Goal: Task Accomplishment & Management: Complete application form

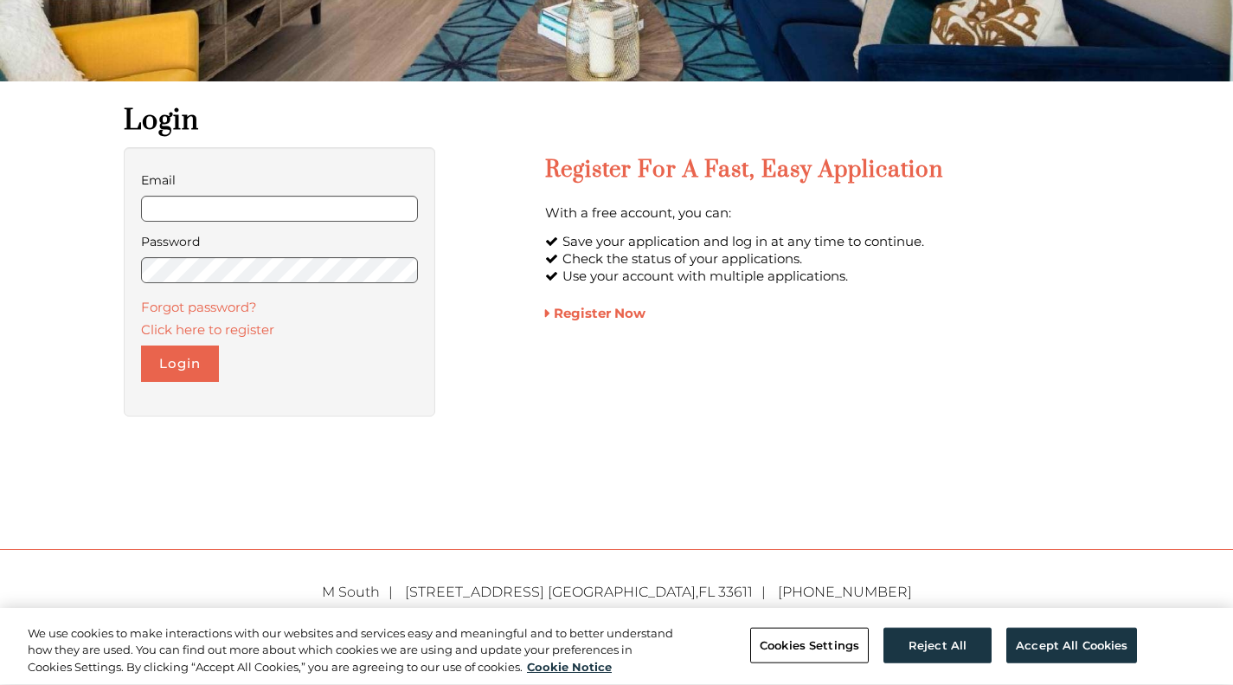
scroll to position [346, 0]
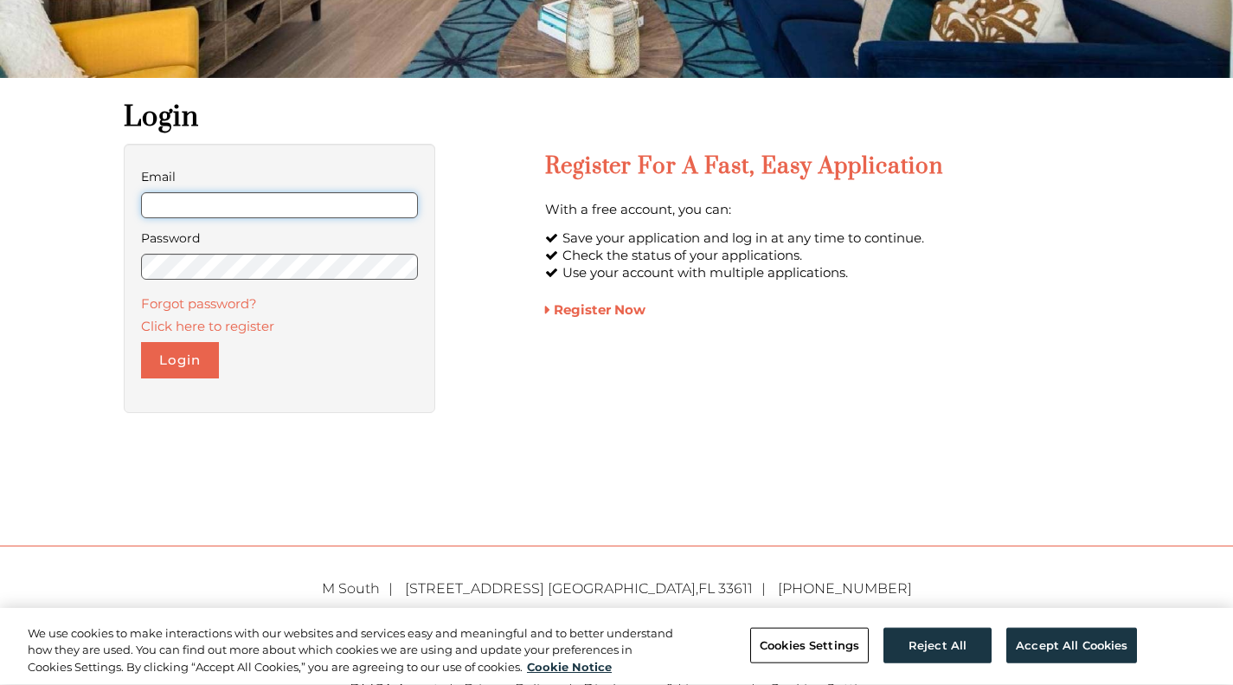
click at [229, 197] on input "Email" at bounding box center [280, 205] width 278 height 26
click at [949, 630] on button "Reject All" at bounding box center [938, 645] width 108 height 36
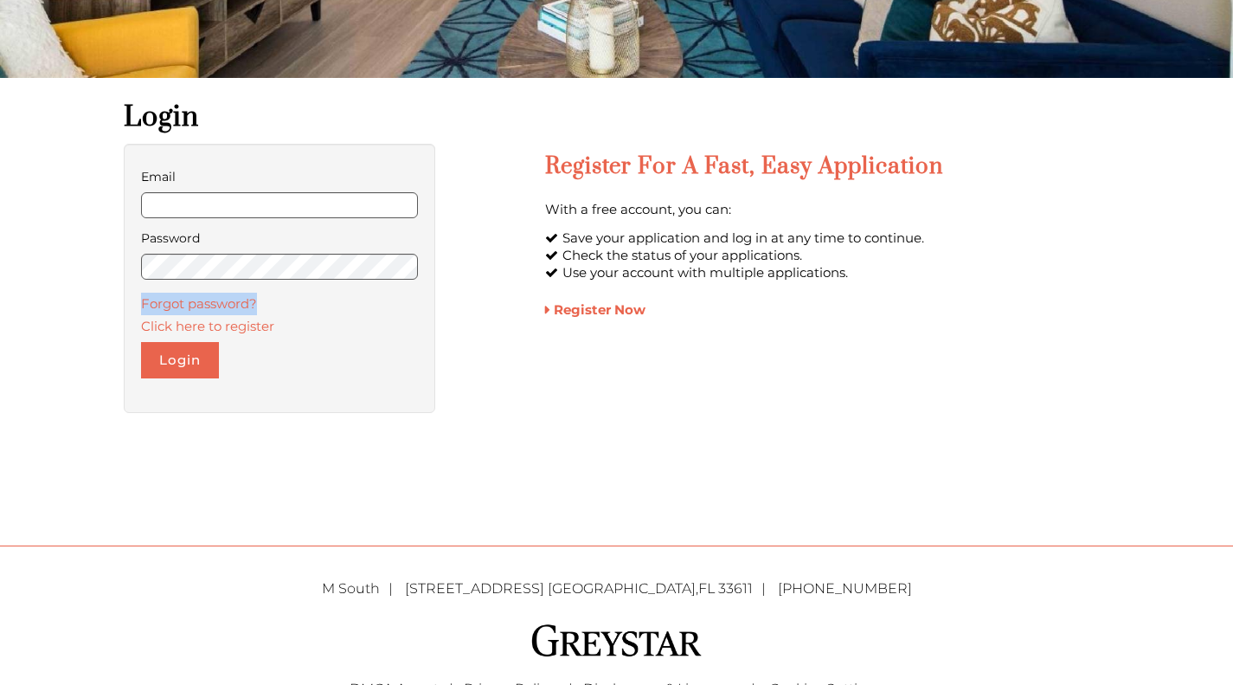
click at [468, 287] on div "Email Password Forgot password? Click here to register Login Register for a Fas…" at bounding box center [617, 287] width 987 height 287
click at [256, 203] on input "Email" at bounding box center [280, 205] width 278 height 26
click at [312, 208] on input "Email" at bounding box center [280, 205] width 278 height 26
type input "**********"
drag, startPoint x: 254, startPoint y: 203, endPoint x: 63, endPoint y: 181, distance: 192.5
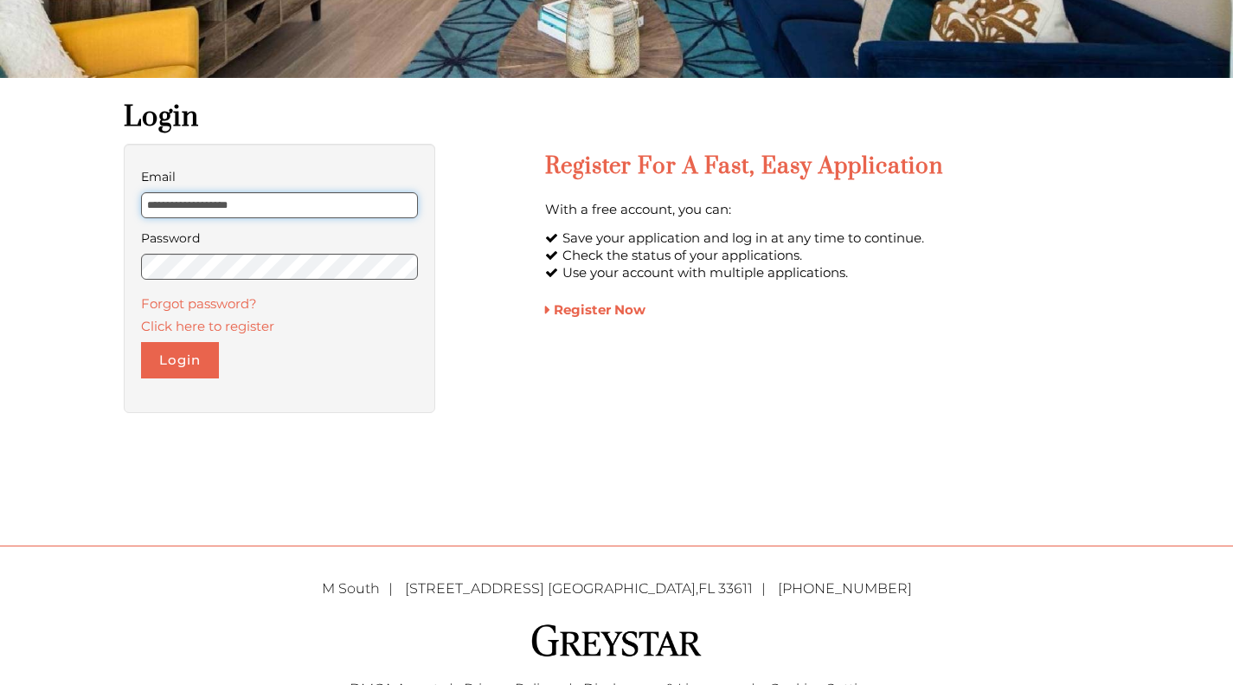
click at [328, 188] on label "Email" at bounding box center [280, 176] width 278 height 23
click at [328, 192] on input "Email" at bounding box center [280, 205] width 278 height 26
click at [327, 201] on input "Email" at bounding box center [280, 205] width 278 height 26
click at [252, 663] on div "Equal housing opportunity DMCA Agent | Privacy Policy | Disclosures & Licenses …" at bounding box center [617, 694] width 1013 height 147
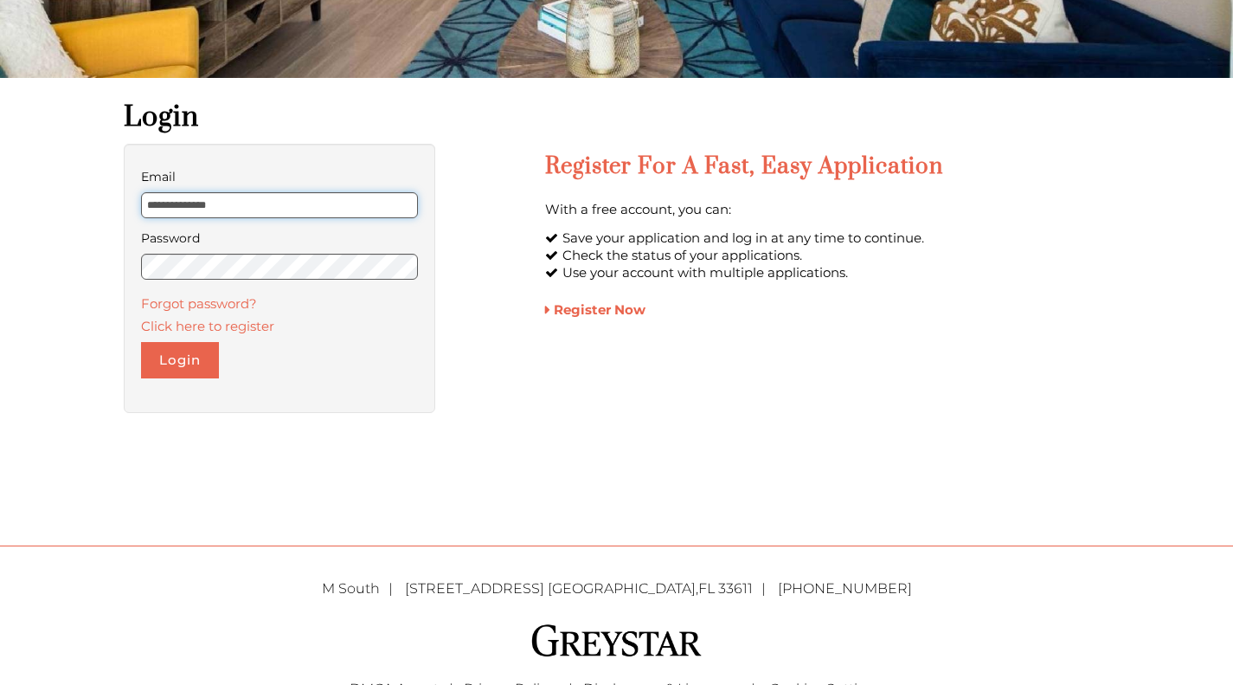
click at [258, 198] on input "**********" at bounding box center [280, 205] width 278 height 26
drag, startPoint x: 224, startPoint y: 206, endPoint x: -25, endPoint y: 162, distance: 253.2
type input "**********"
click at [186, 344] on button "Login" at bounding box center [180, 360] width 78 height 36
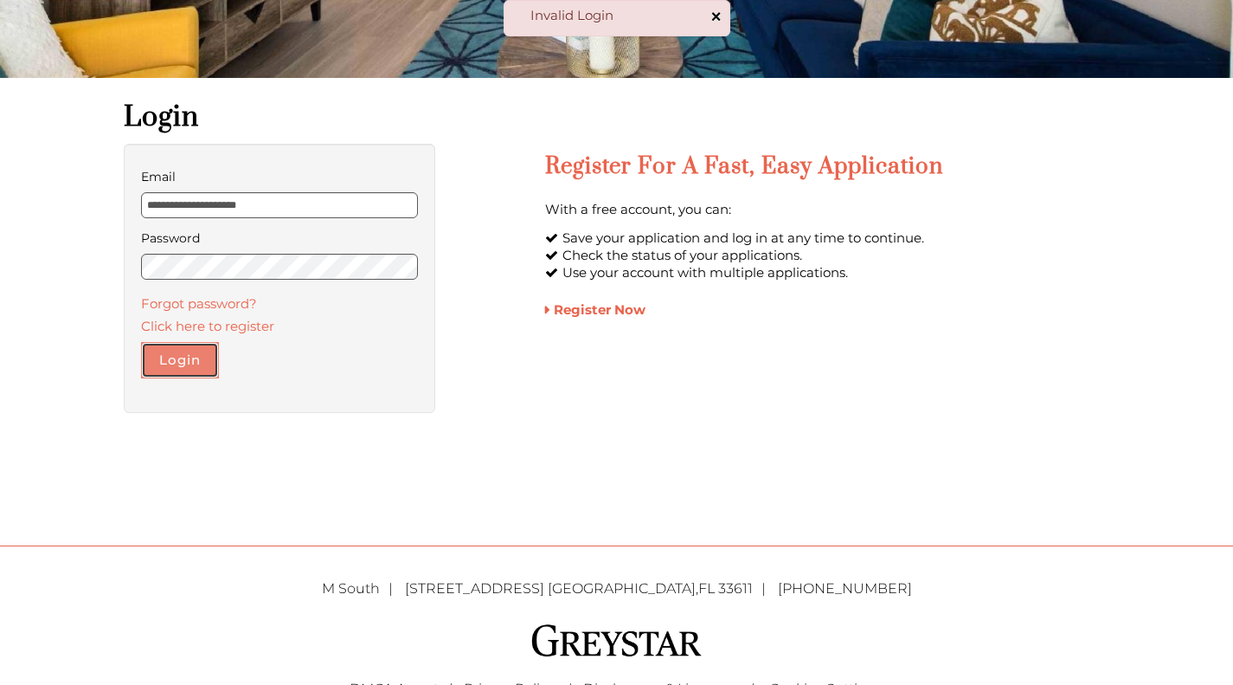
click at [188, 371] on button "Login" at bounding box center [180, 360] width 78 height 36
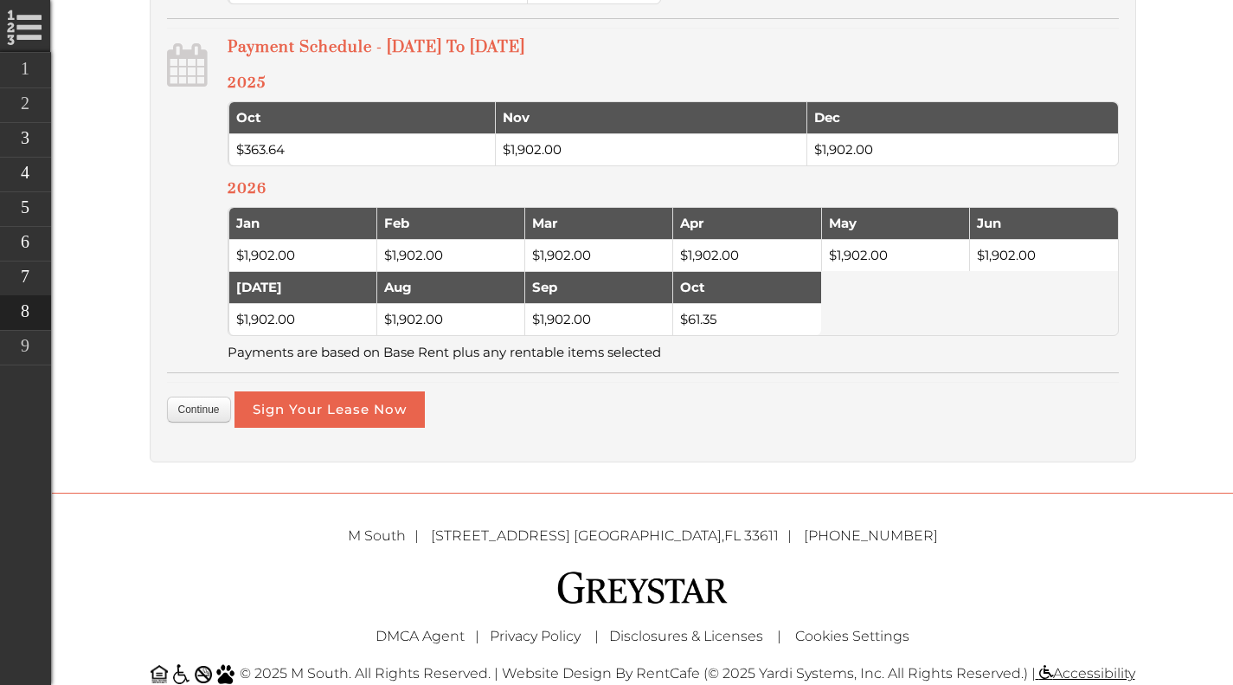
scroll to position [1125, 0]
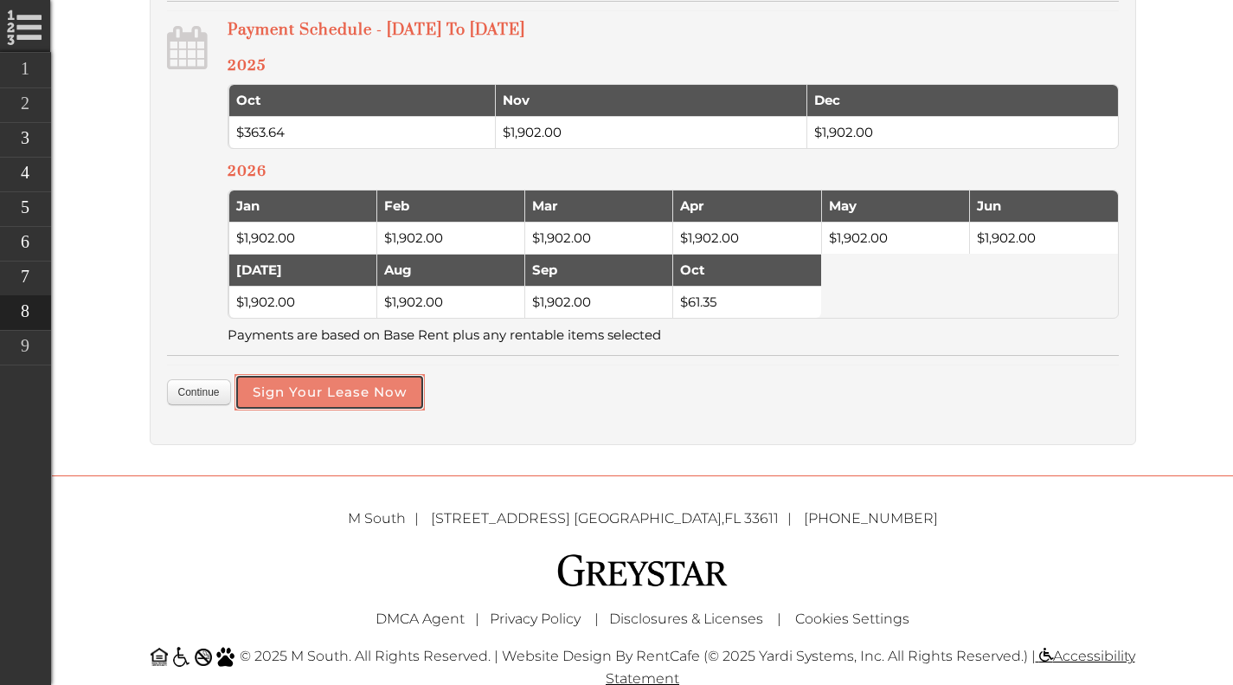
click at [366, 410] on button "Sign Your Lease Now" at bounding box center [330, 392] width 190 height 36
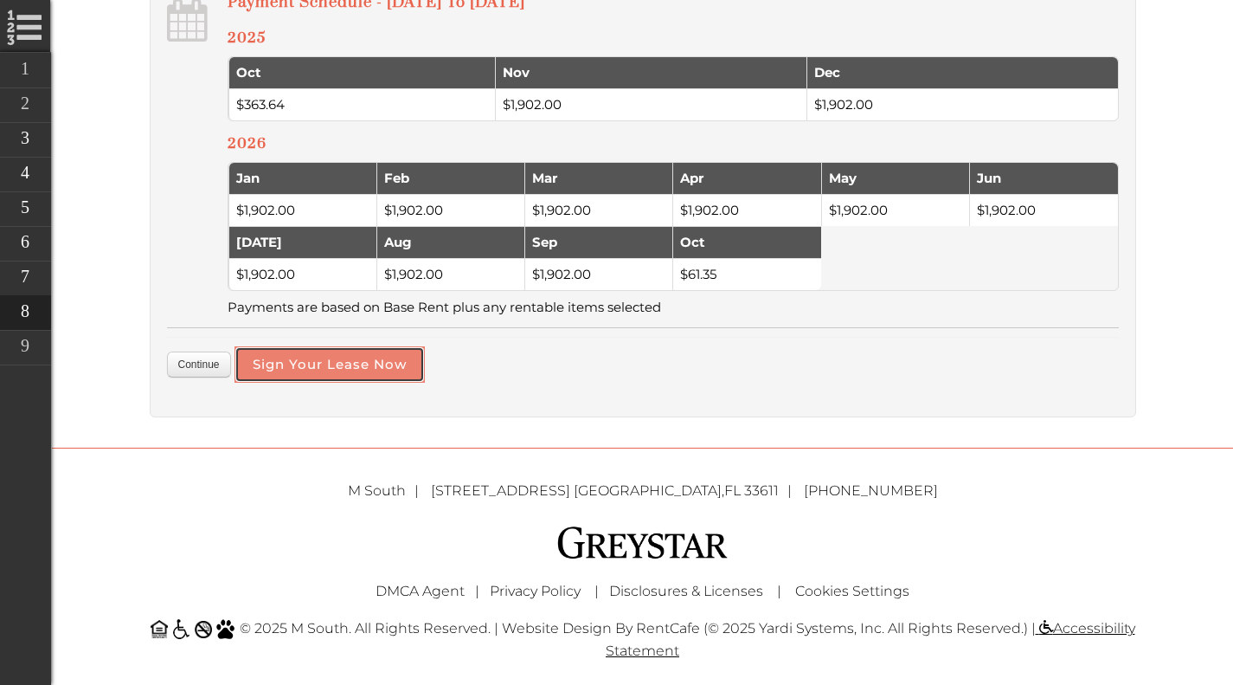
scroll to position [1176, 0]
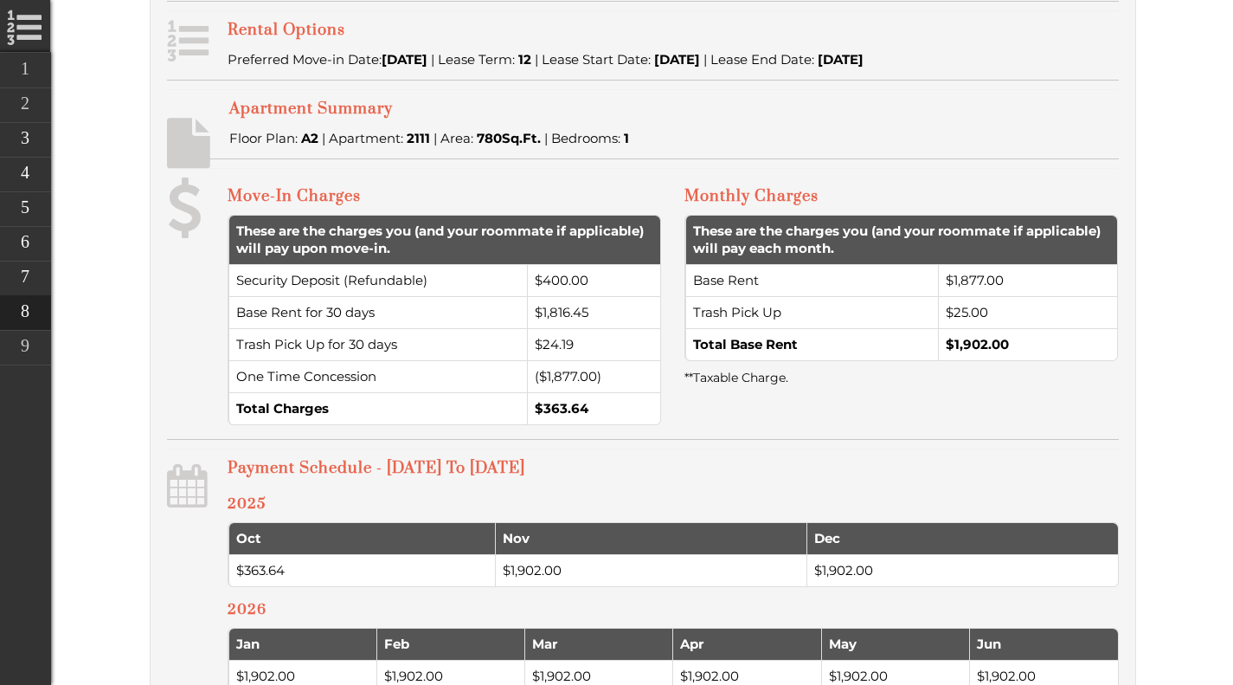
scroll to position [952, 0]
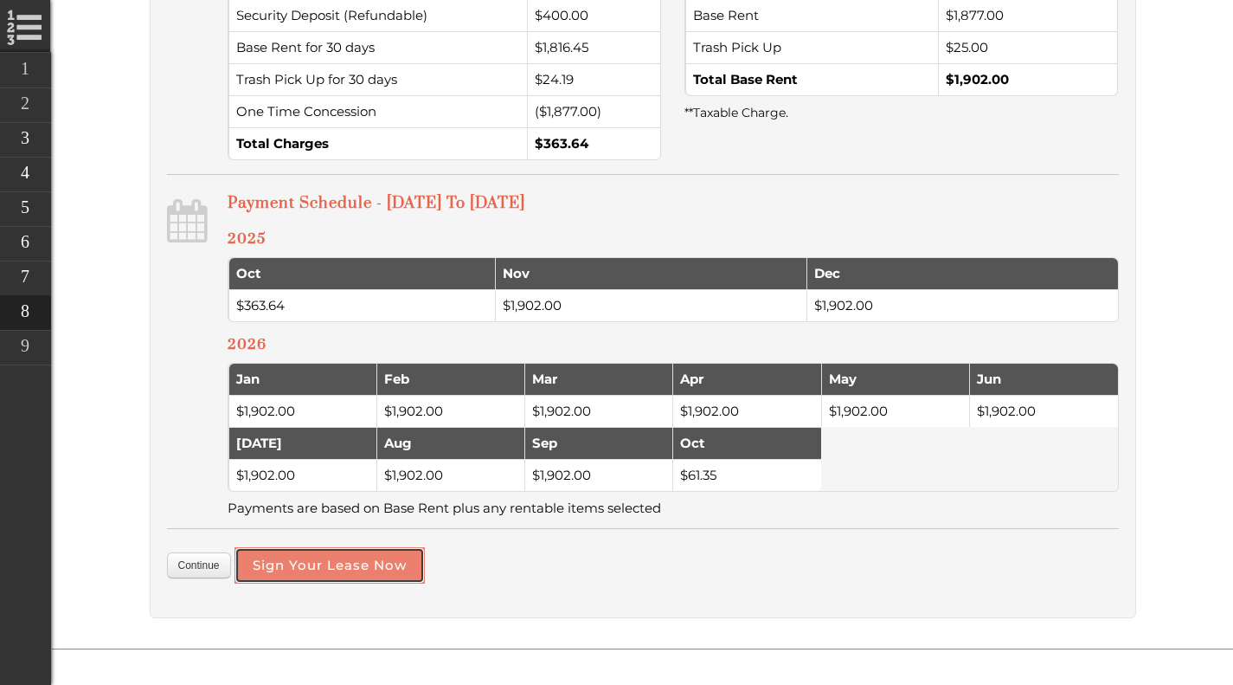
click at [371, 579] on button "Sign Your Lease Now" at bounding box center [330, 565] width 190 height 36
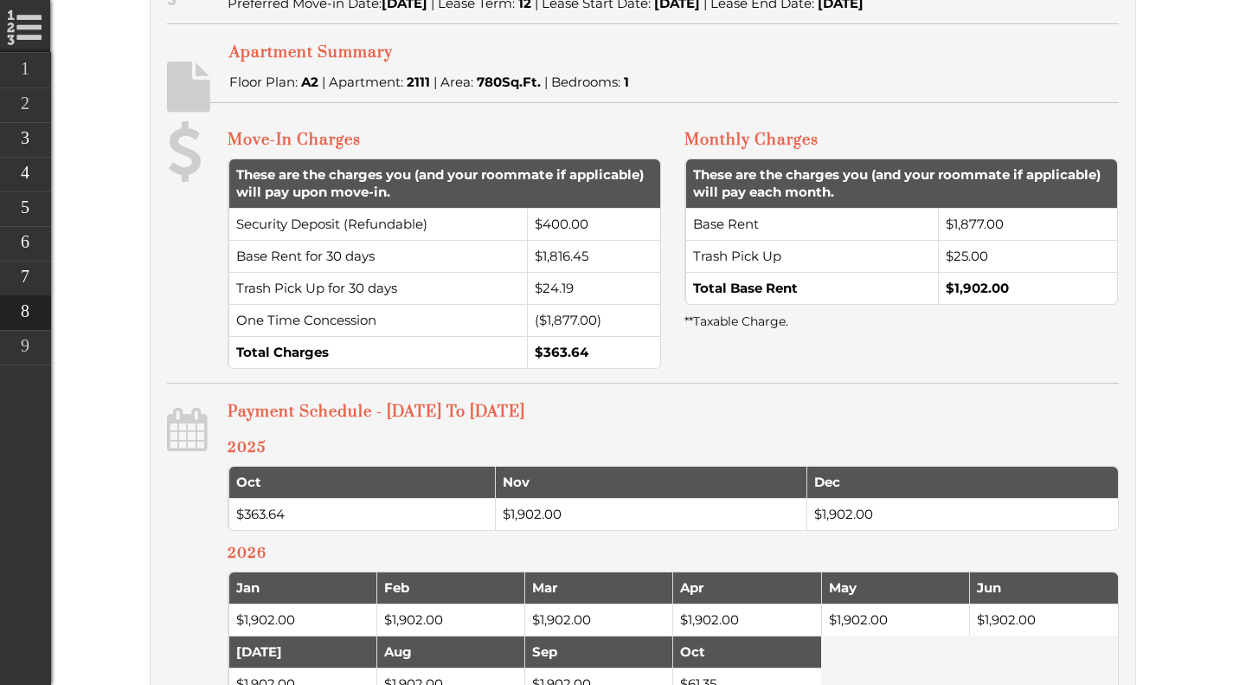
scroll to position [397, 0]
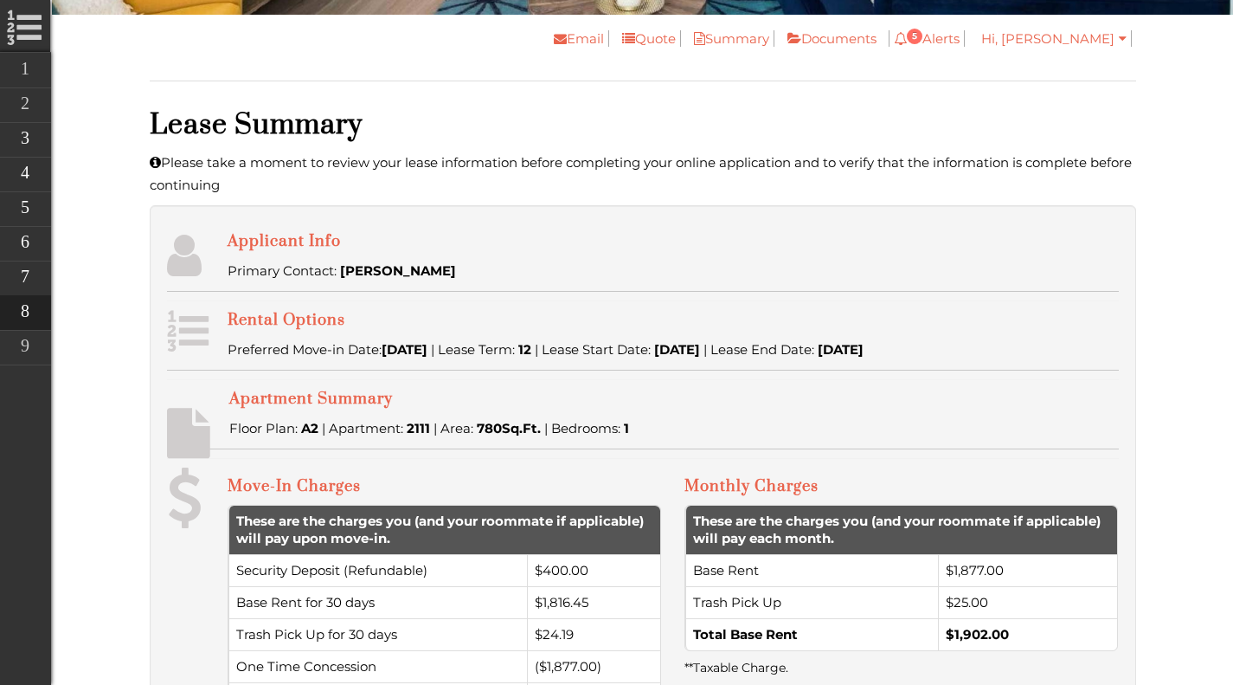
click at [460, 253] on div "Applicant Info Primary Contact: Luke Vanhoy" at bounding box center [674, 256] width 892 height 51
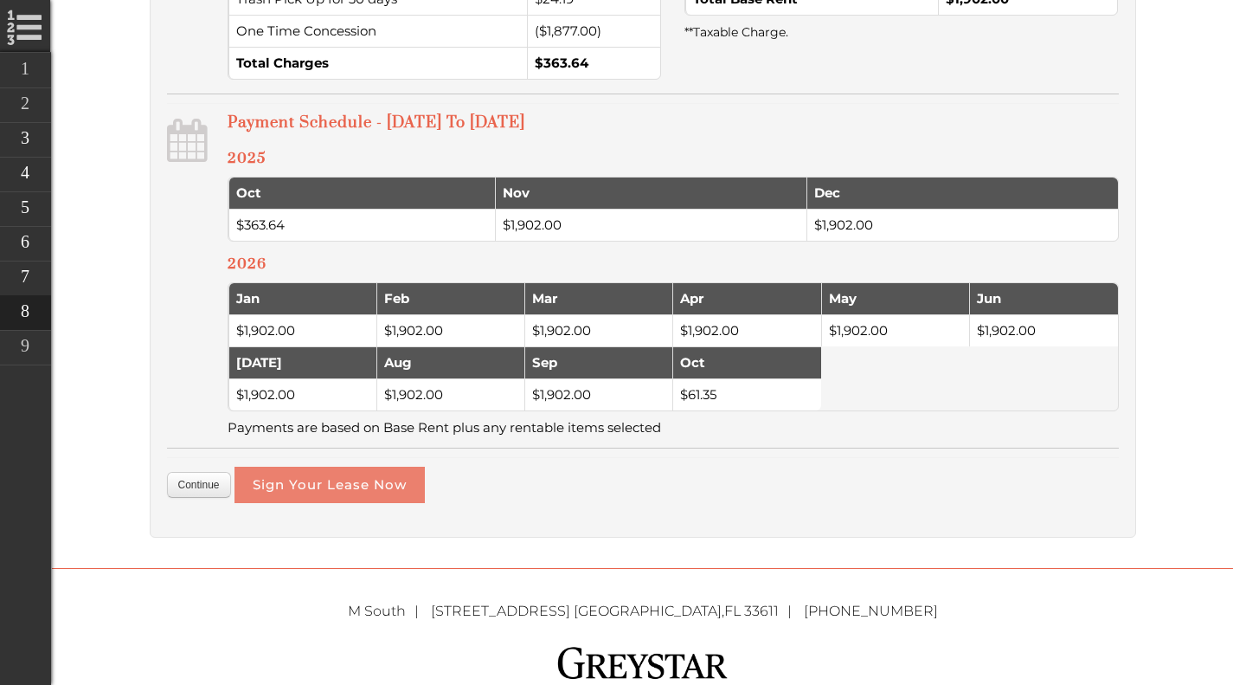
scroll to position [1176, 0]
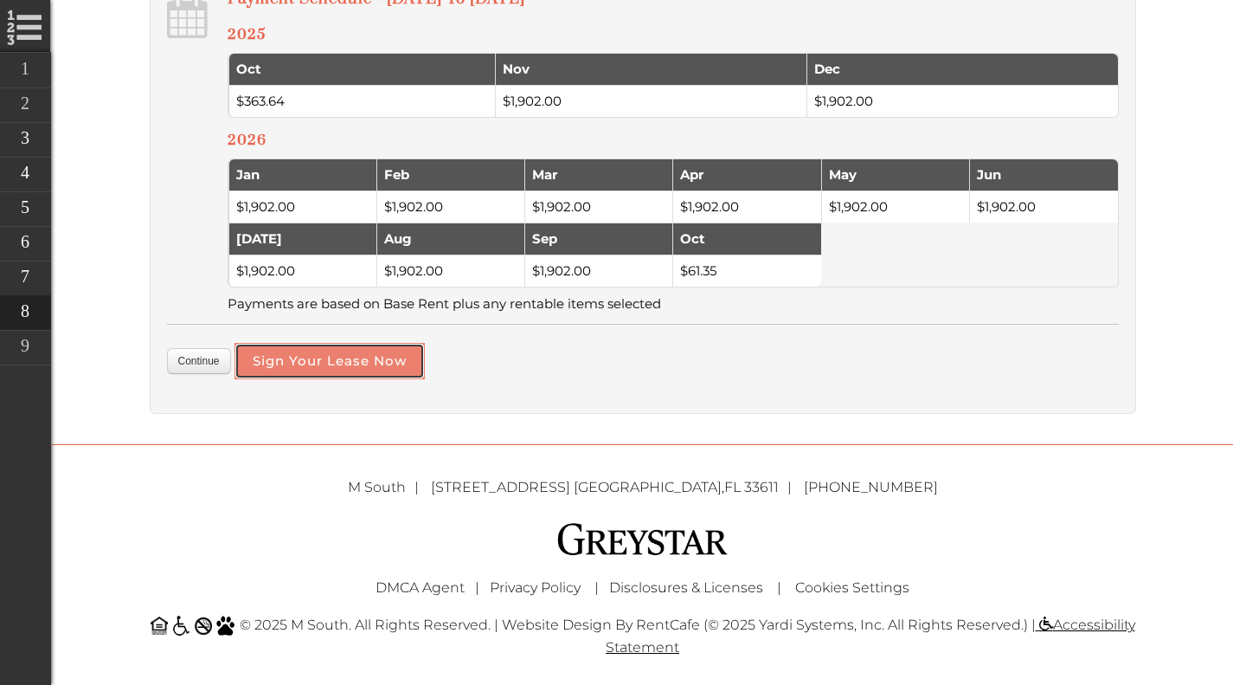
click at [297, 354] on button "Sign Your Lease Now" at bounding box center [330, 361] width 190 height 36
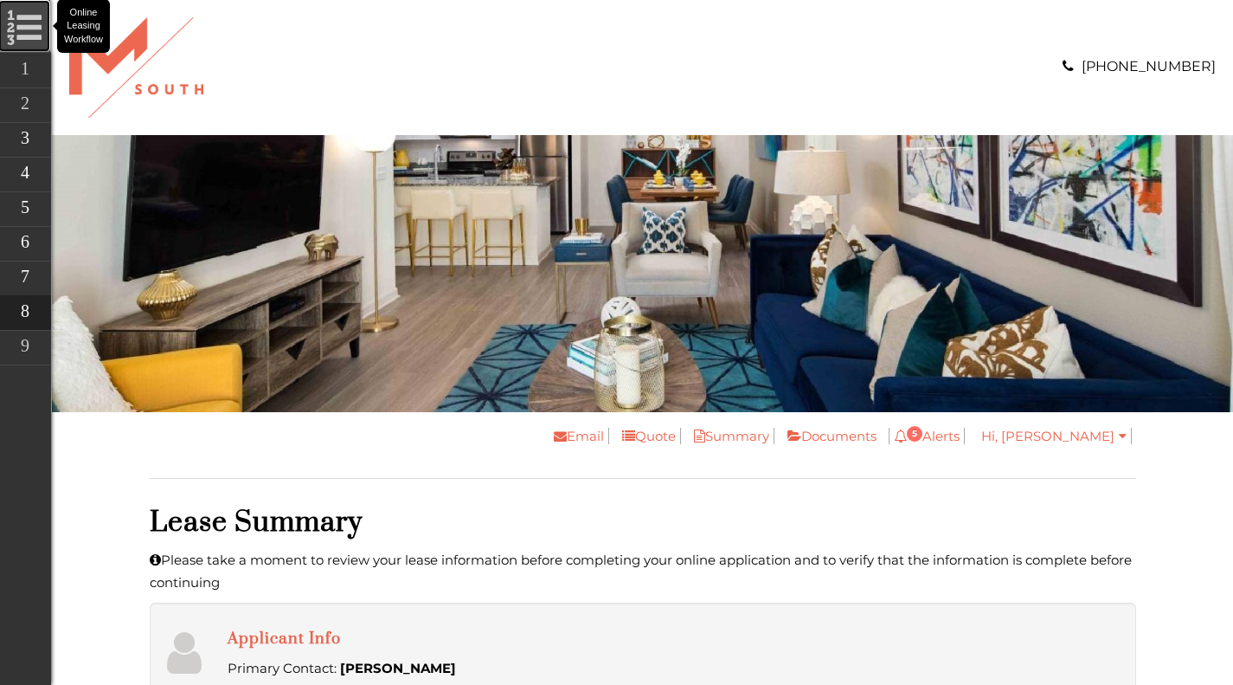
click at [26, 35] on link "Online Leasing Workflow" at bounding box center [24, 26] width 52 height 52
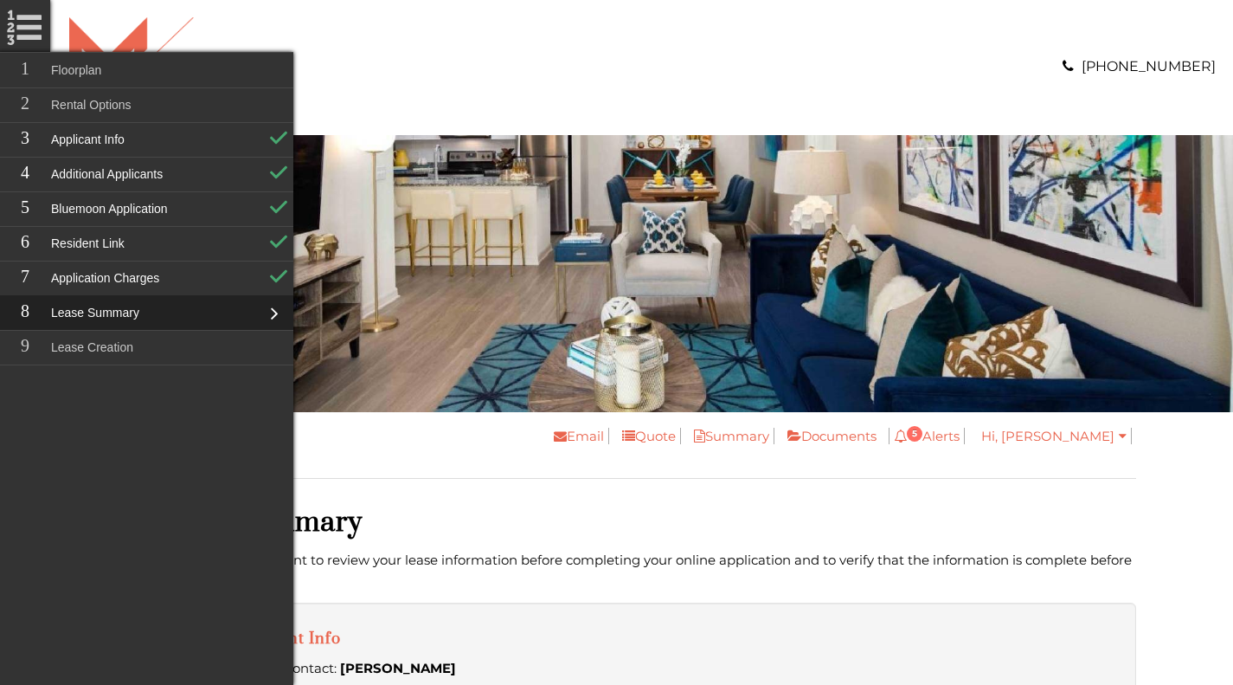
click at [274, 314] on li "Lease Summary" at bounding box center [146, 312] width 294 height 35
click at [150, 202] on link "Bluemoon Application" at bounding box center [146, 208] width 294 height 35
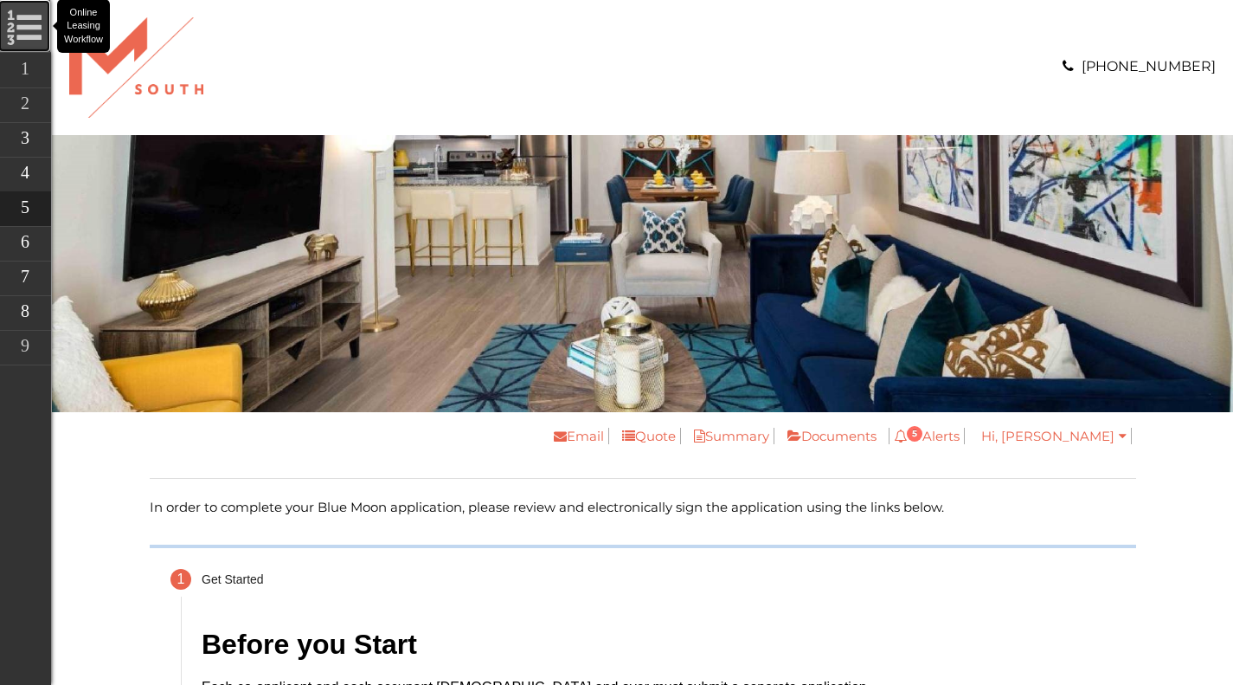
click at [33, 30] on link "Online Leasing Workflow" at bounding box center [24, 26] width 52 height 52
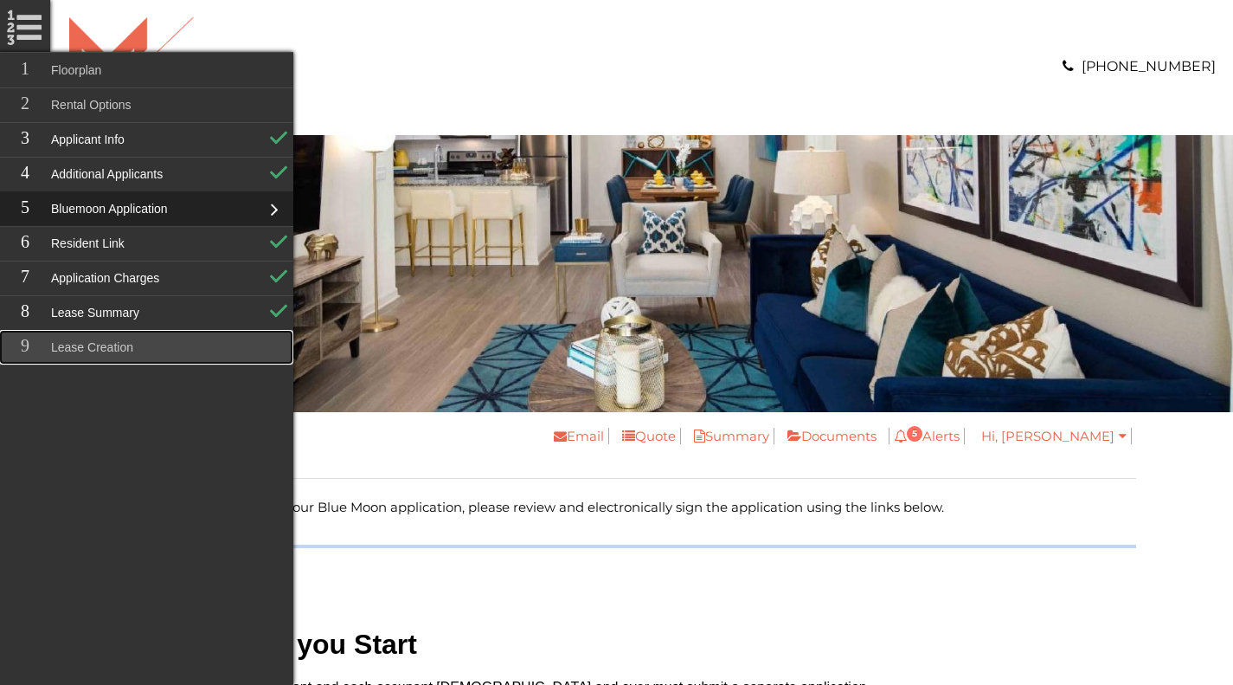
click at [136, 347] on link "Lease Creation" at bounding box center [146, 347] width 294 height 35
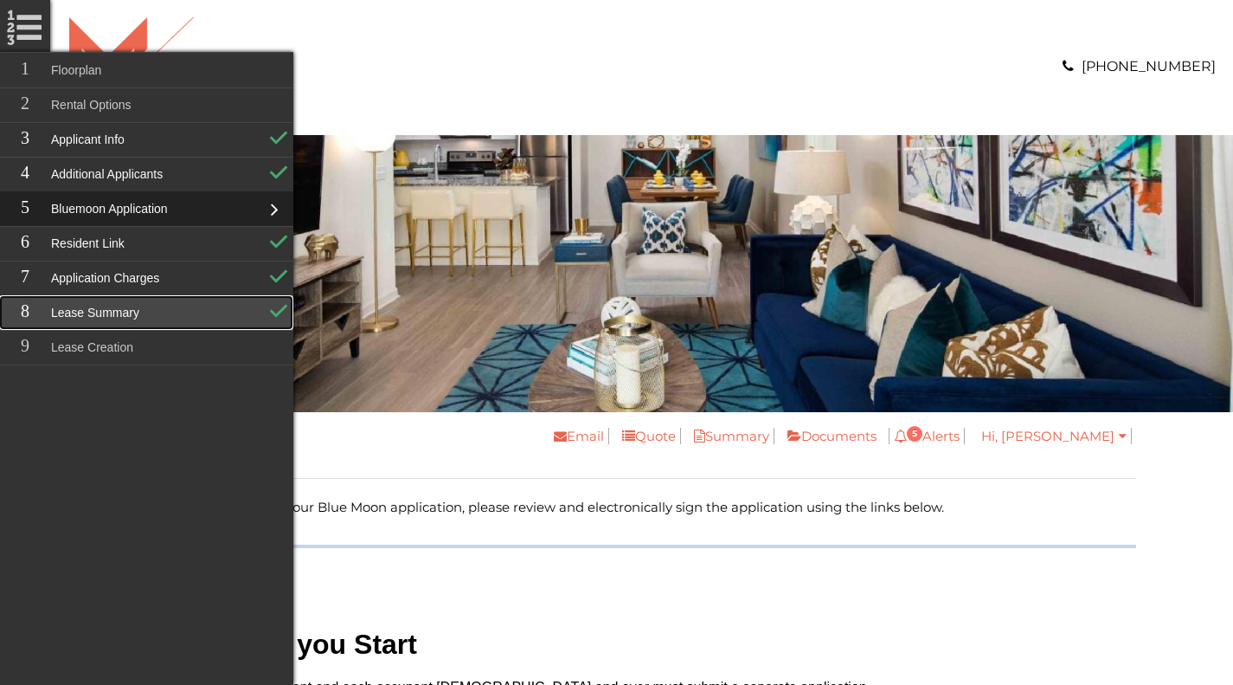
click at [116, 321] on link "Lease Summary" at bounding box center [146, 312] width 294 height 35
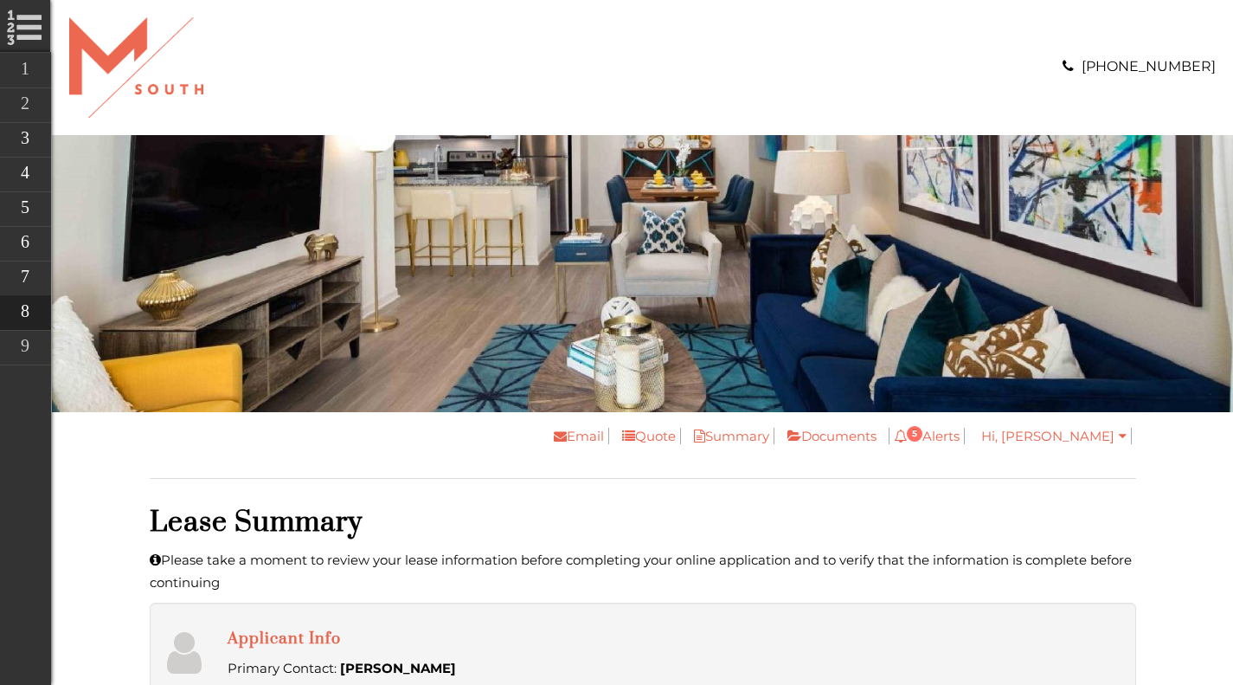
click at [512, 65] on div at bounding box center [348, 67] width 559 height 100
